Goal: Information Seeking & Learning: Learn about a topic

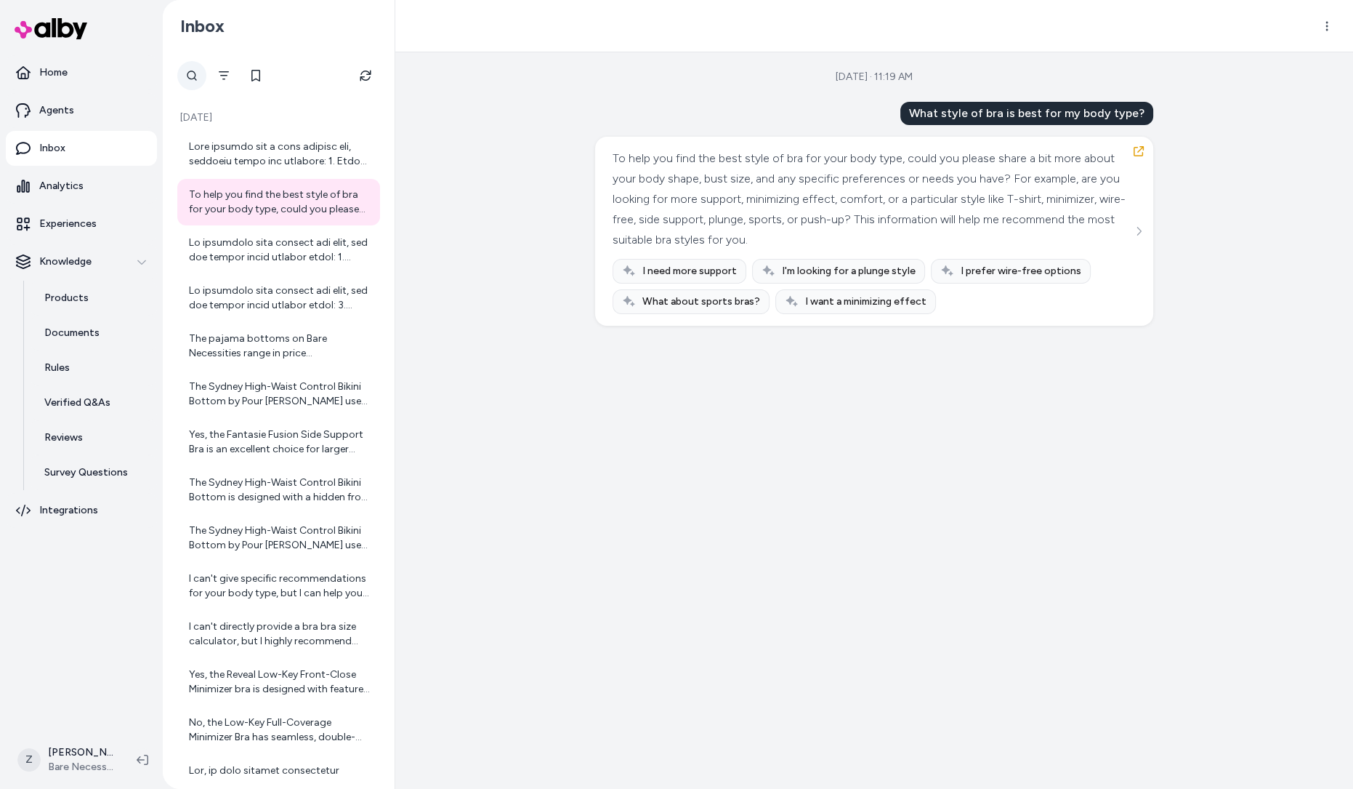
click at [195, 81] on div at bounding box center [191, 75] width 29 height 29
type input "****"
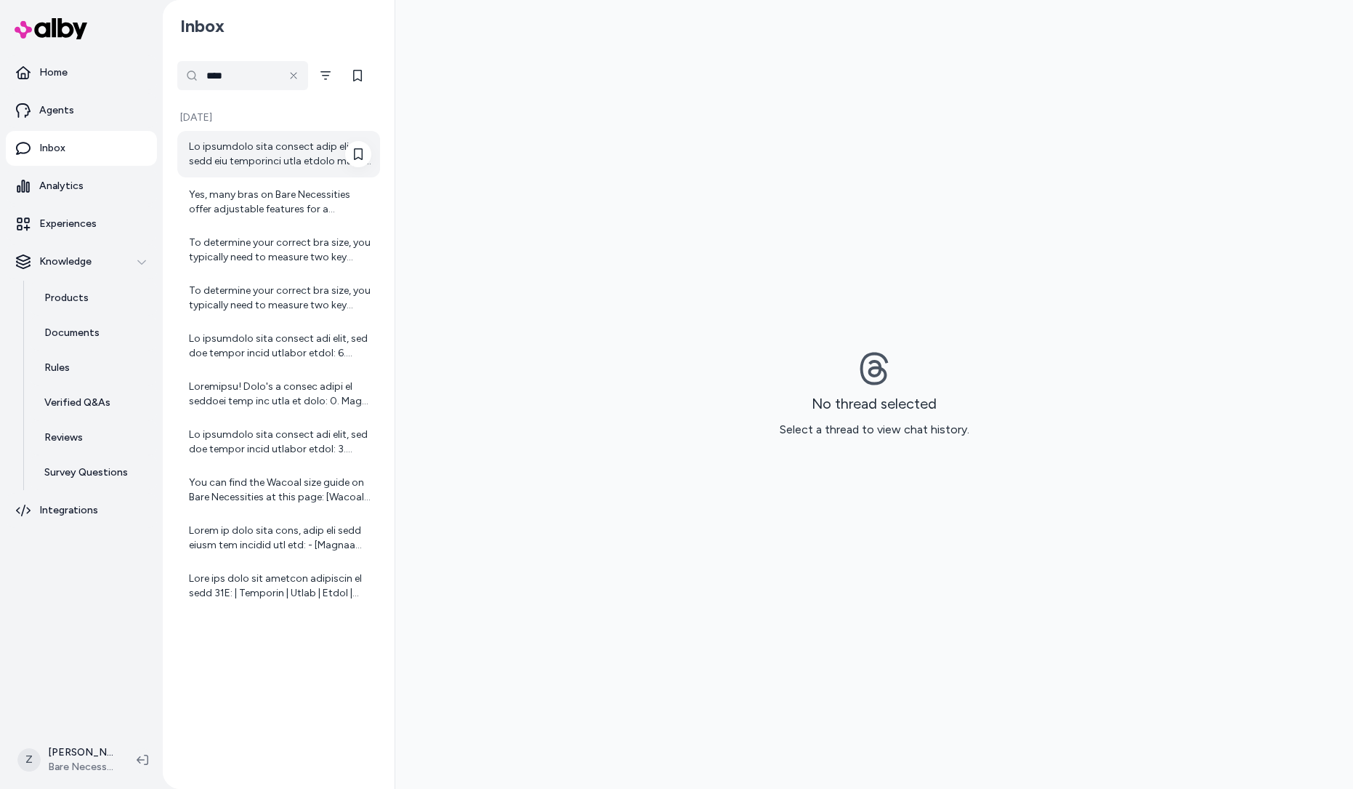
click at [270, 163] on div at bounding box center [280, 154] width 182 height 29
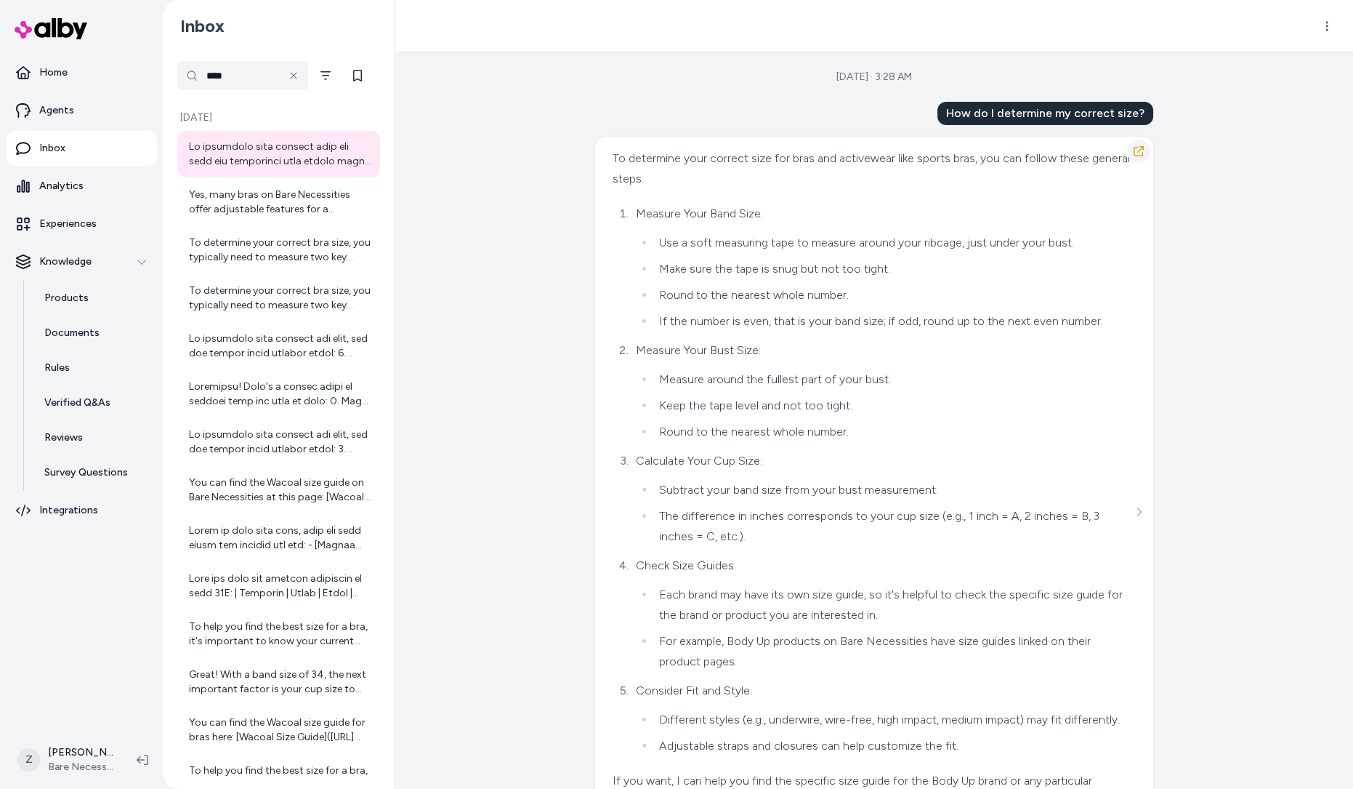
click at [1141, 148] on icon "button" at bounding box center [1139, 151] width 10 height 10
click at [1134, 152] on icon "button" at bounding box center [1139, 151] width 10 height 10
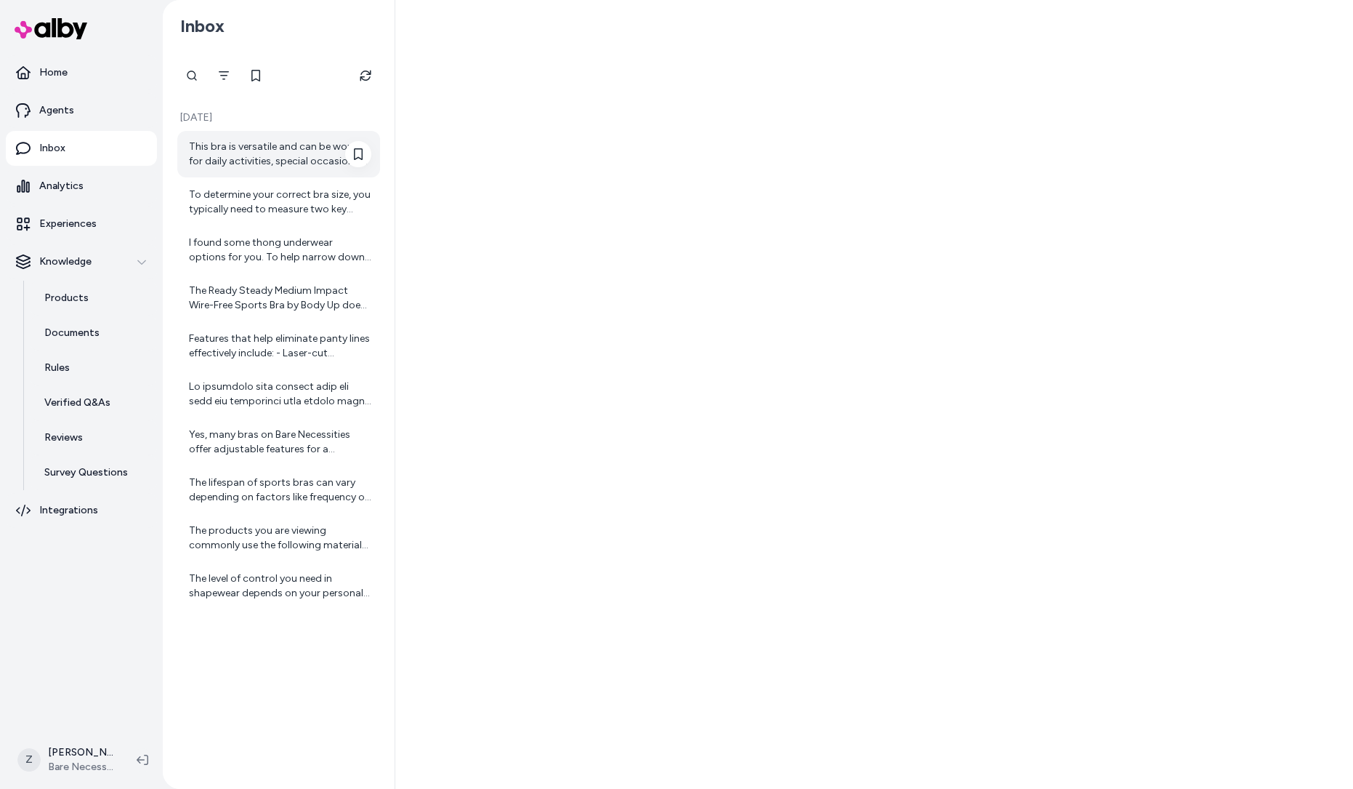
click at [304, 158] on div "This bra is versatile and can be worn for daily activities, special occasions, …" at bounding box center [280, 154] width 182 height 29
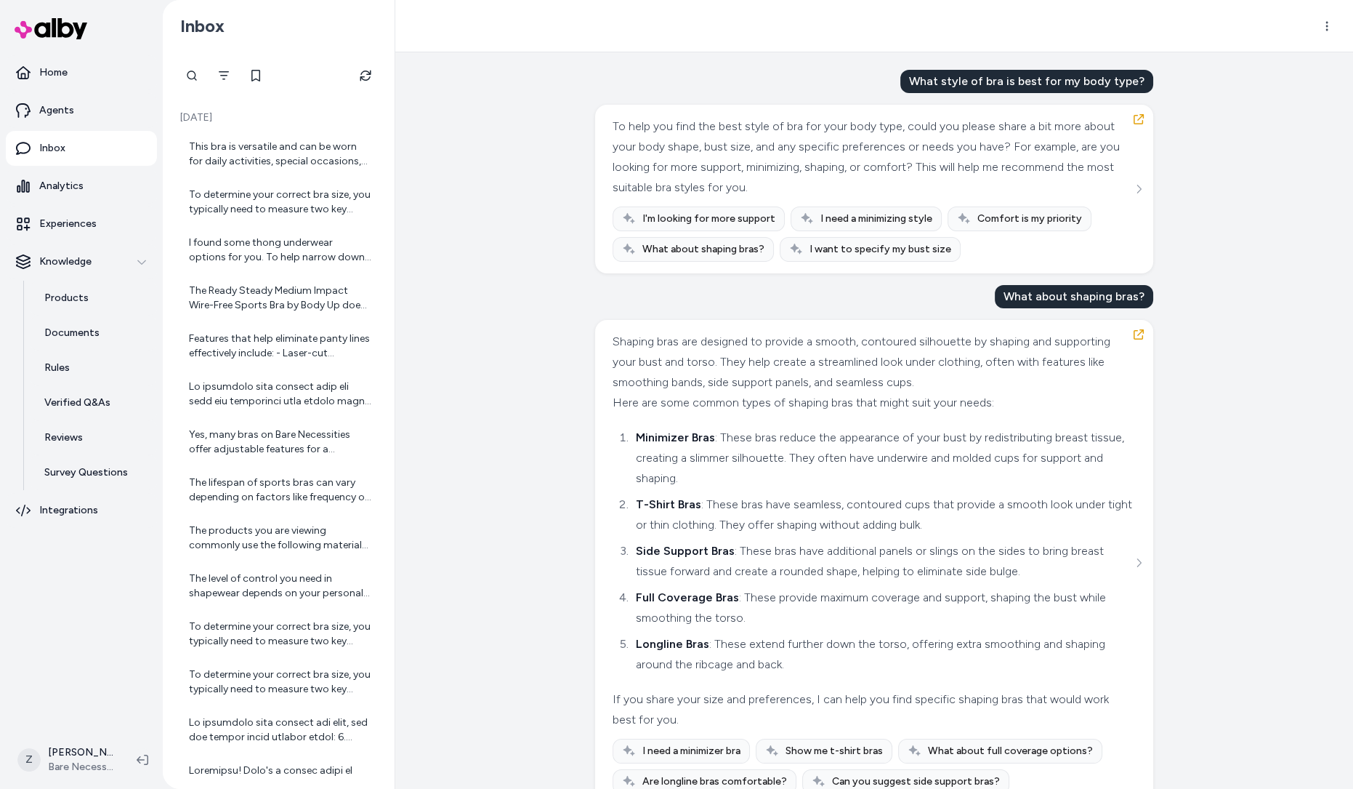
scroll to position [33, 0]
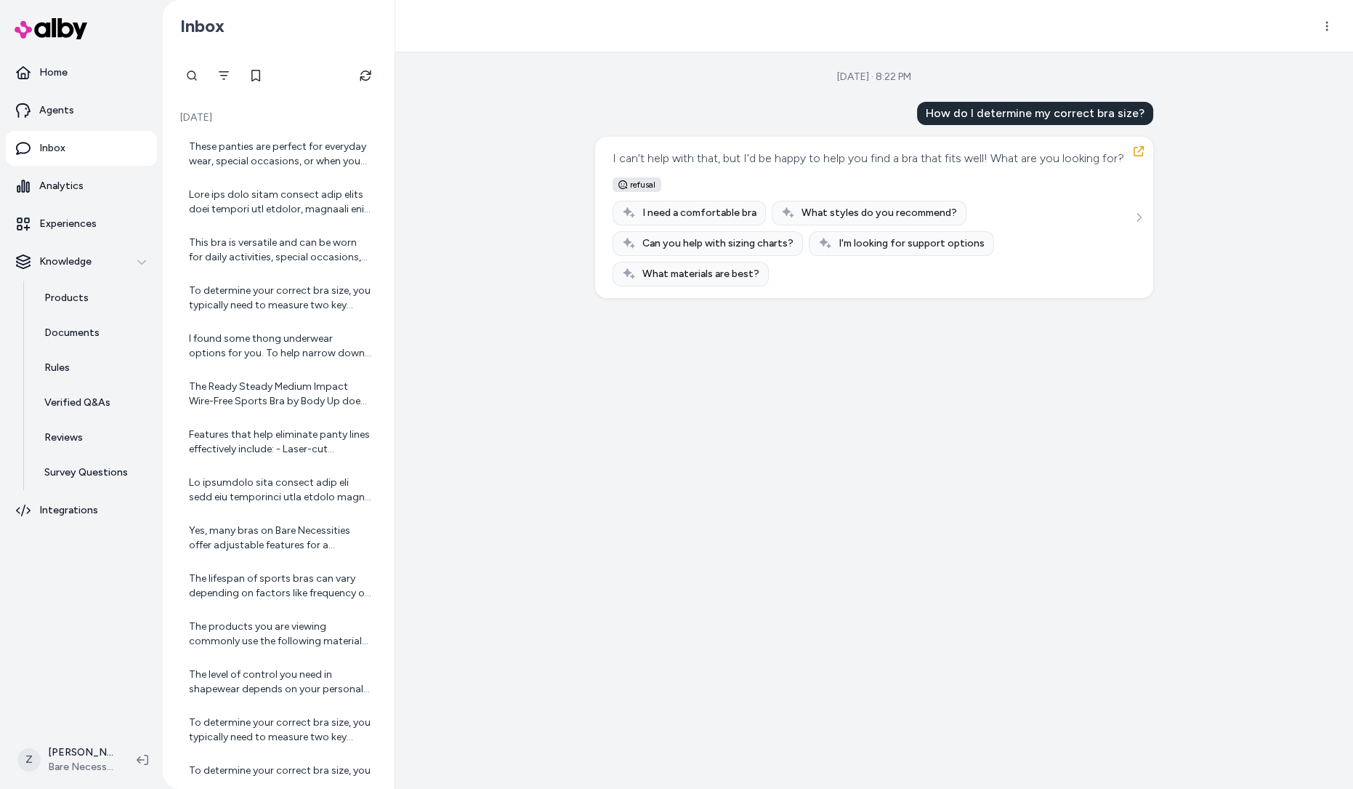
click at [440, 147] on div "[DATE] · 8:22 PM How do I determine my correct bra size? I can't help with that…" at bounding box center [874, 420] width 958 height 736
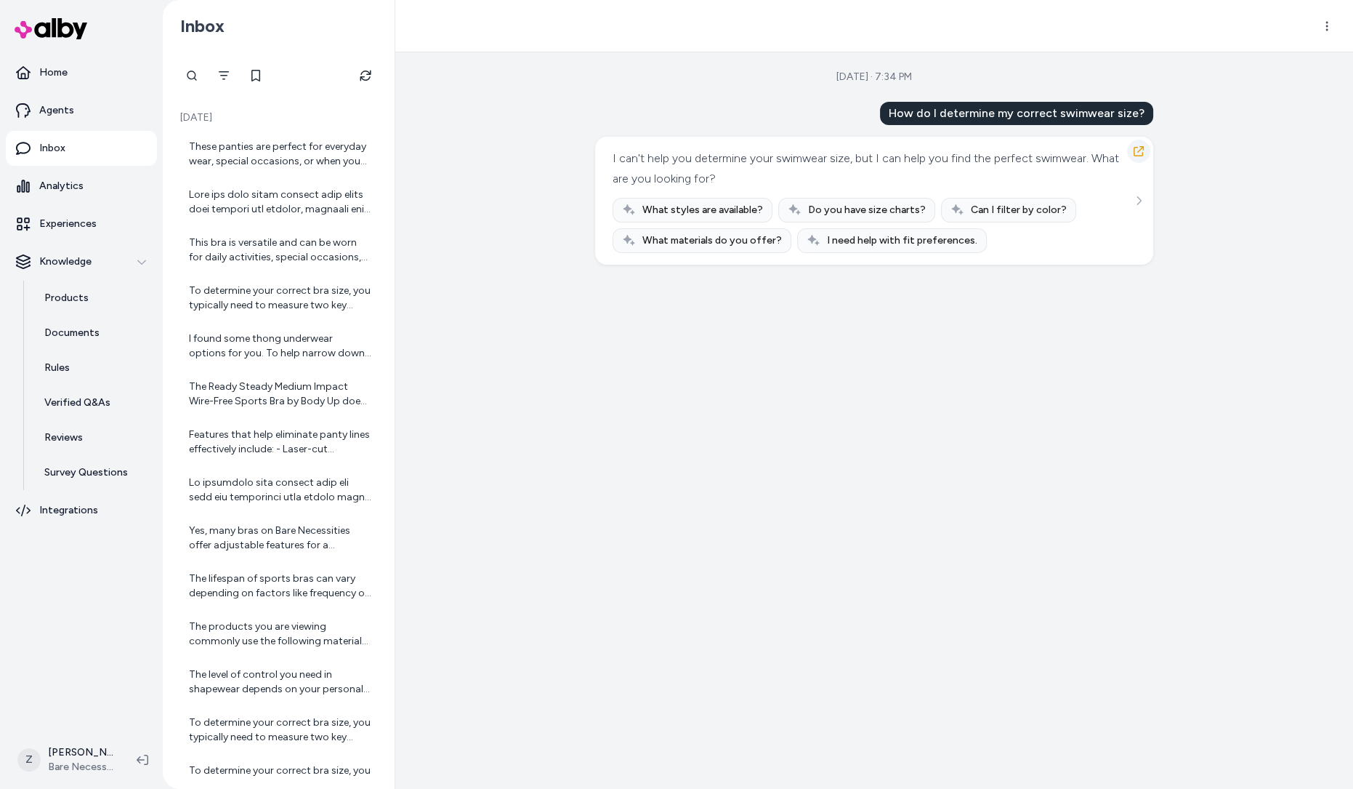
click at [1141, 156] on icon "button" at bounding box center [1139, 151] width 10 height 10
